Goal: Task Accomplishment & Management: Manage account settings

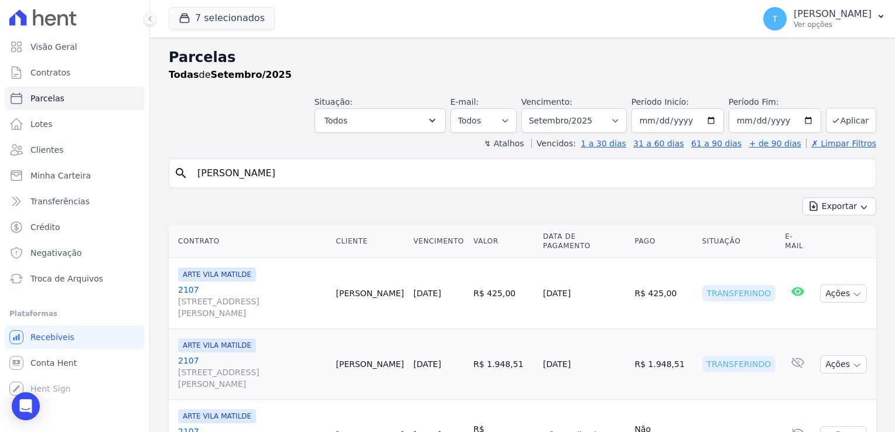
select select
click at [74, 173] on span "Minha Carteira" at bounding box center [60, 176] width 60 height 12
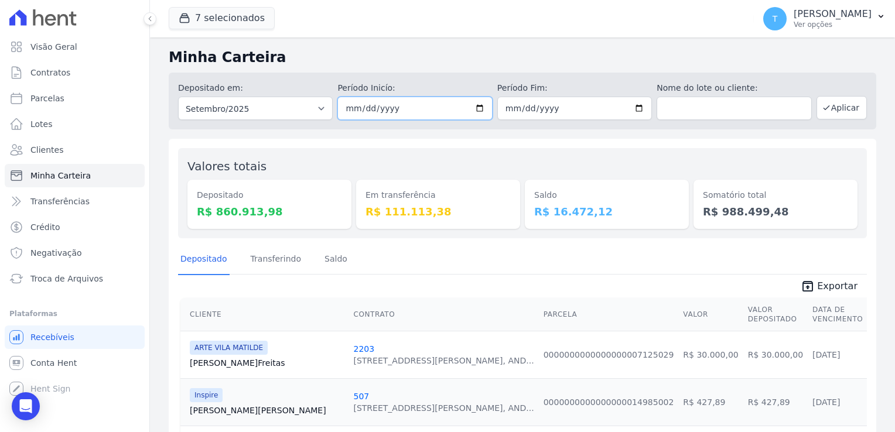
click at [474, 109] on input "[DATE]" at bounding box center [414, 108] width 155 height 23
type input "[DATE]"
click at [638, 104] on input "[DATE]" at bounding box center [574, 108] width 155 height 23
type input "[DATE]"
click at [227, 20] on button "7 selecionados" at bounding box center [222, 18] width 106 height 22
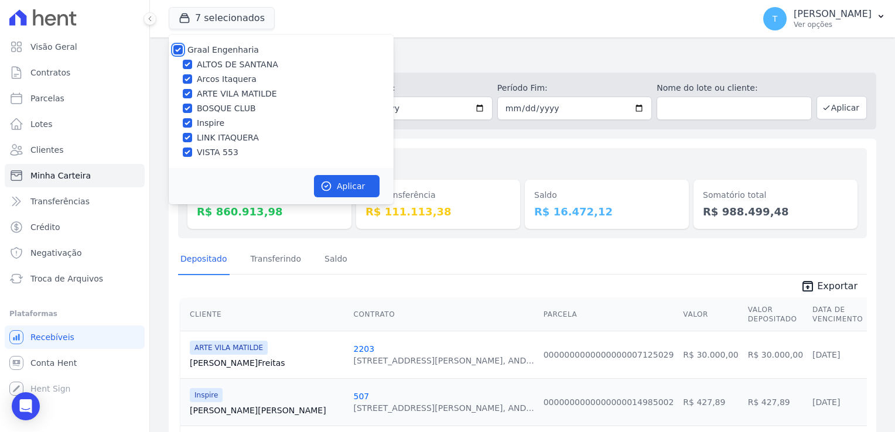
click at [180, 45] on input "Graal Engenharia" at bounding box center [177, 49] width 9 height 9
checkbox input "false"
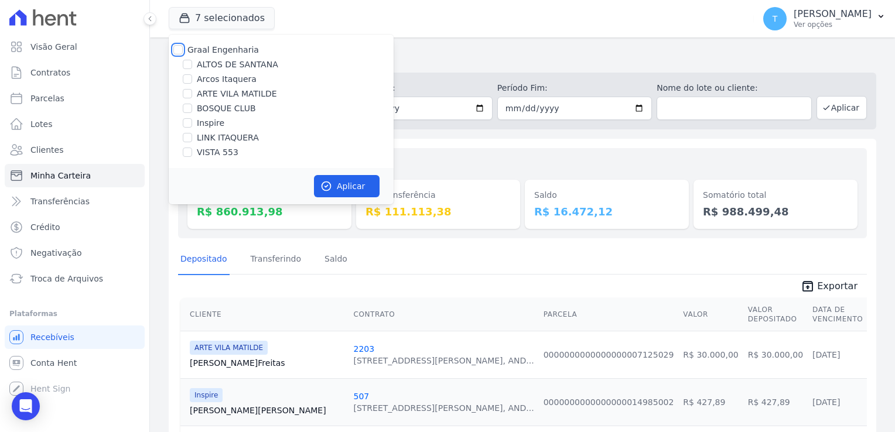
checkbox input "false"
click at [189, 139] on input "LINK ITAQUERA" at bounding box center [187, 137] width 9 height 9
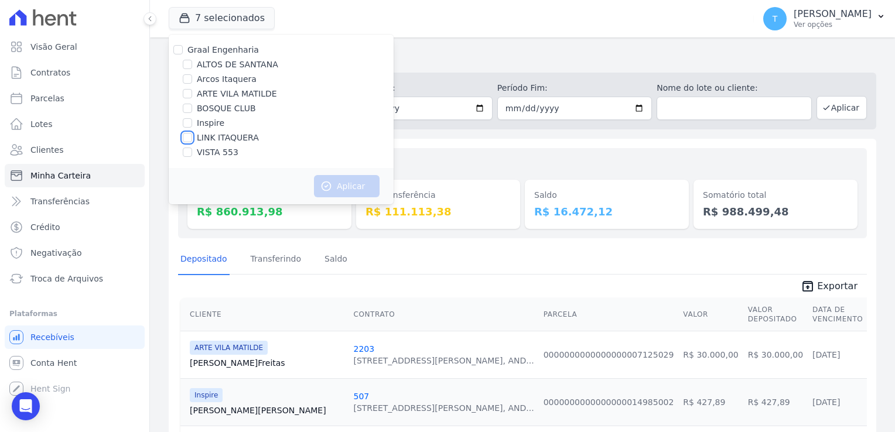
checkbox input "true"
click at [341, 186] on button "Aplicar" at bounding box center [347, 186] width 66 height 22
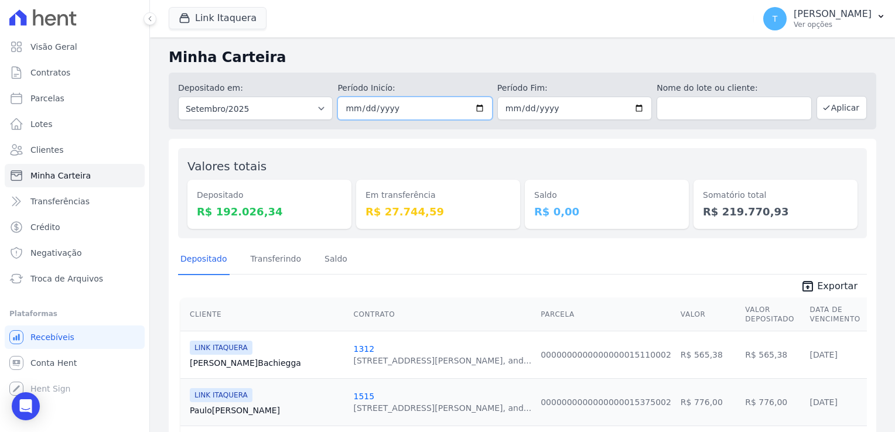
click at [474, 104] on input "[DATE]" at bounding box center [414, 108] width 155 height 23
type input "[DATE]"
click at [635, 109] on input "[DATE]" at bounding box center [574, 108] width 155 height 23
type input "[DATE]"
click at [835, 111] on button "Aplicar" at bounding box center [841, 107] width 50 height 23
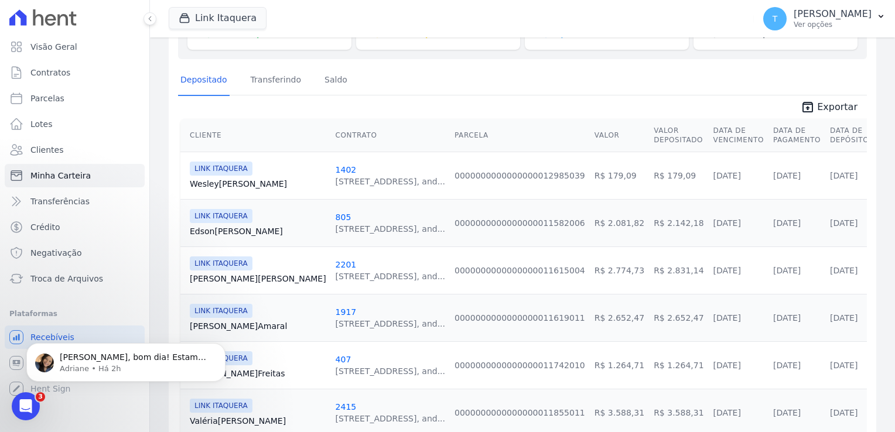
scroll to position [176, 0]
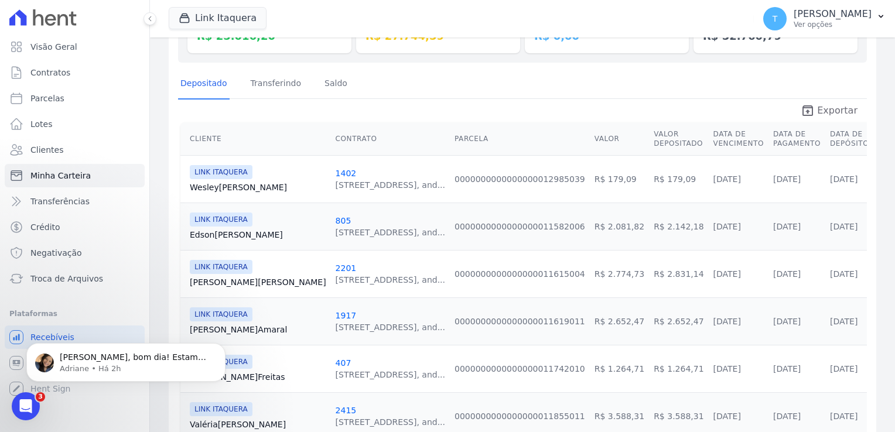
click at [824, 108] on span "Exportar" at bounding box center [837, 111] width 40 height 14
click at [487, 67] on div "Valores totais Depositado R$ 25.016,20 Em transferência R$ 27.744,59 Saldo R$ 0…" at bounding box center [522, 410] width 707 height 895
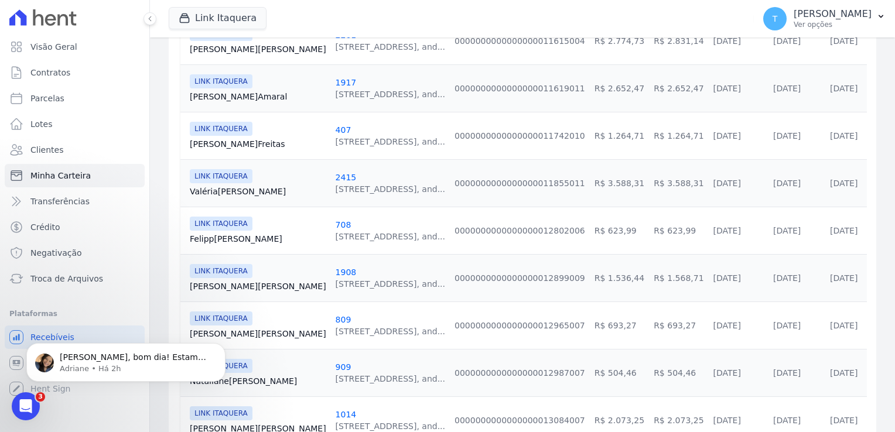
scroll to position [410, 0]
click at [225, 283] on link "Kimberly Viana" at bounding box center [258, 285] width 136 height 12
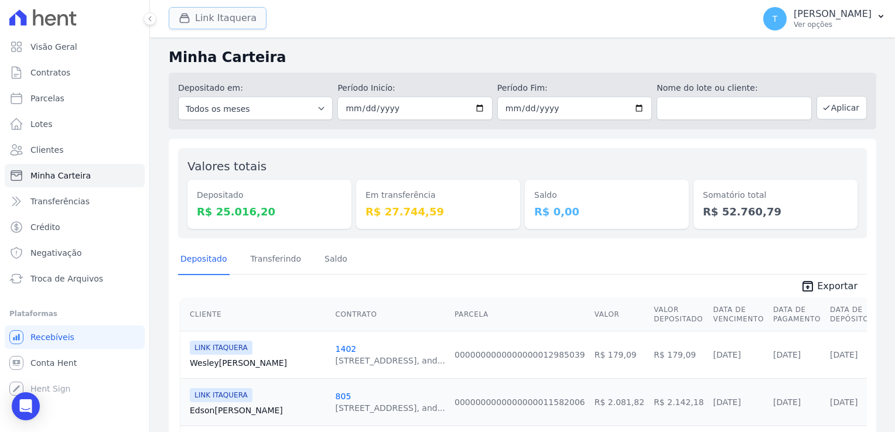
click at [200, 16] on button "Link Itaquera" at bounding box center [218, 18] width 98 height 22
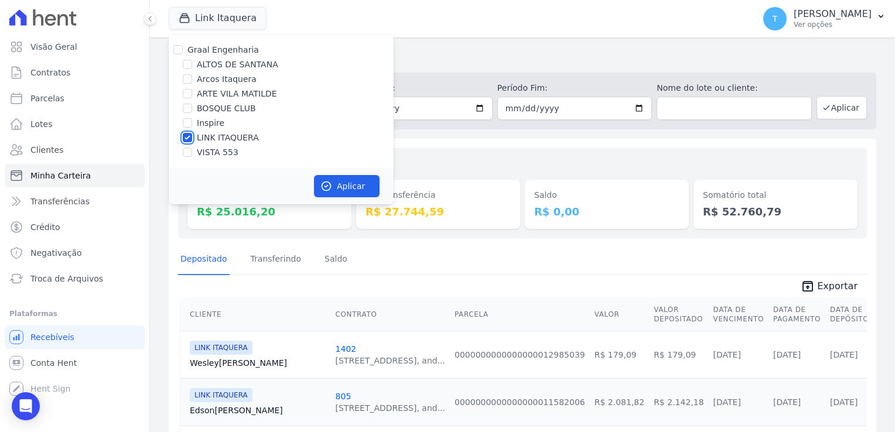
click at [187, 139] on input "LINK ITAQUERA" at bounding box center [187, 137] width 9 height 9
checkbox input "false"
click at [187, 123] on input "Inspire" at bounding box center [187, 122] width 9 height 9
checkbox input "true"
click at [351, 194] on button "Aplicar" at bounding box center [347, 186] width 66 height 22
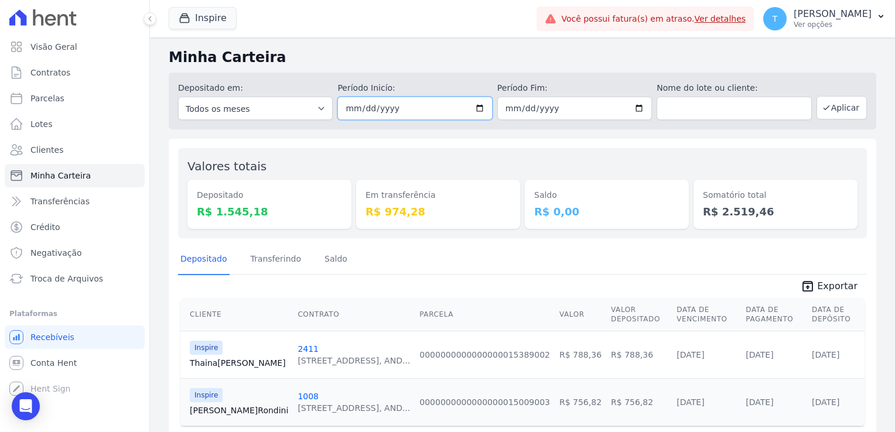
click at [476, 107] on input "[DATE]" at bounding box center [414, 108] width 155 height 23
click at [838, 112] on button "Aplicar" at bounding box center [841, 107] width 50 height 23
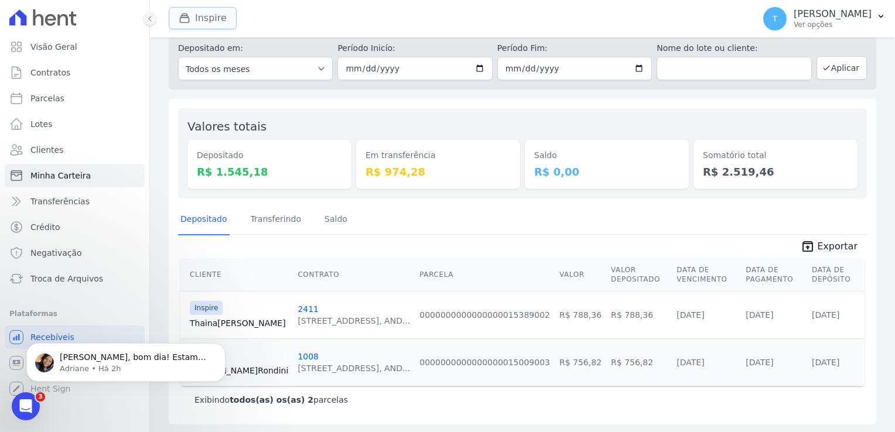
click at [189, 22] on icon "button" at bounding box center [184, 18] width 9 height 9
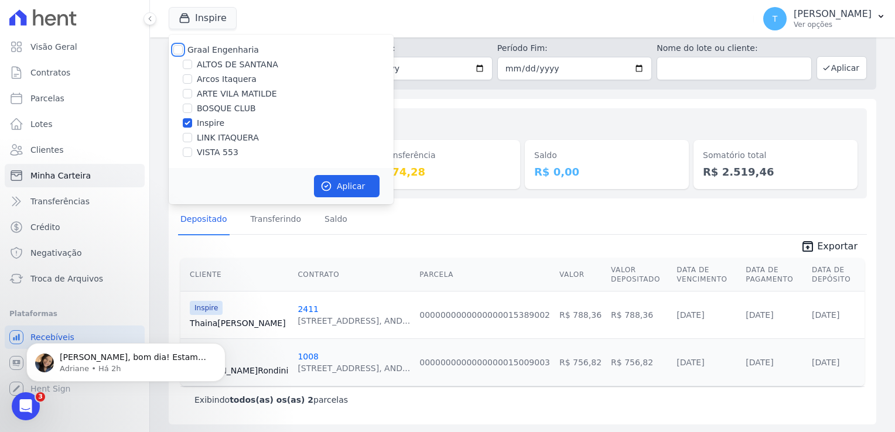
click at [176, 47] on input "Graal Engenharia" at bounding box center [177, 49] width 9 height 9
checkbox input "true"
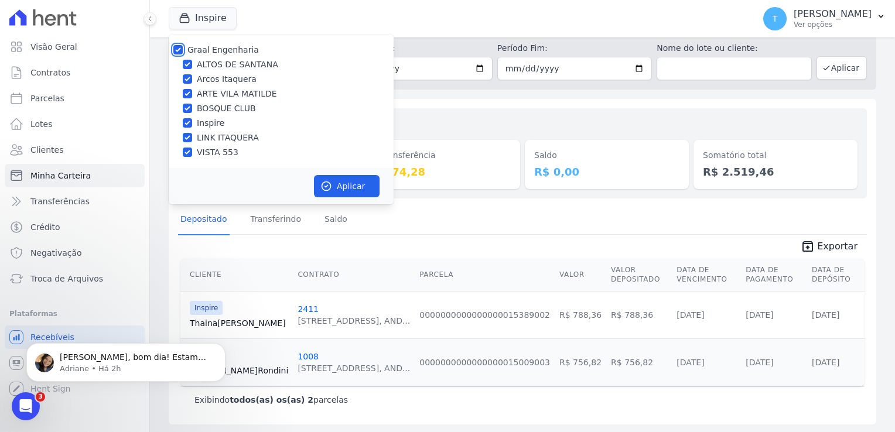
checkbox input "true"
click at [342, 186] on button "Aplicar" at bounding box center [347, 186] width 66 height 22
